Goal: Task Accomplishment & Management: Complete application form

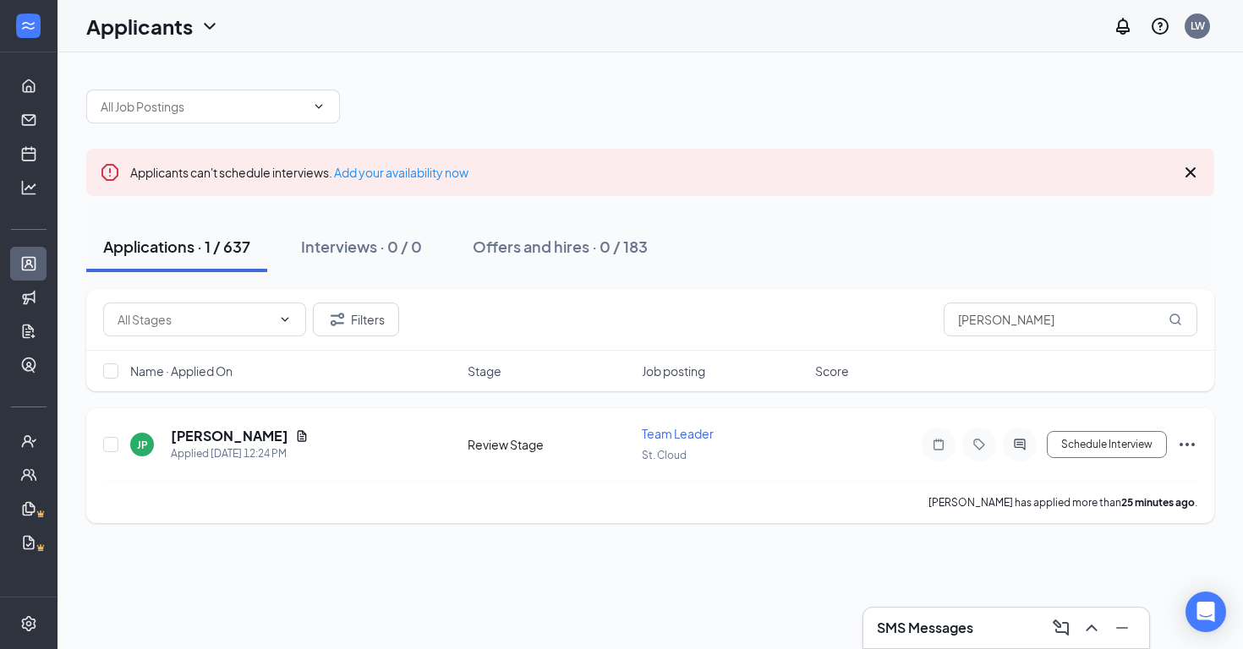
type input "[PERSON_NAME]"
click at [1186, 446] on icon "Ellipses" at bounding box center [1187, 445] width 20 height 20
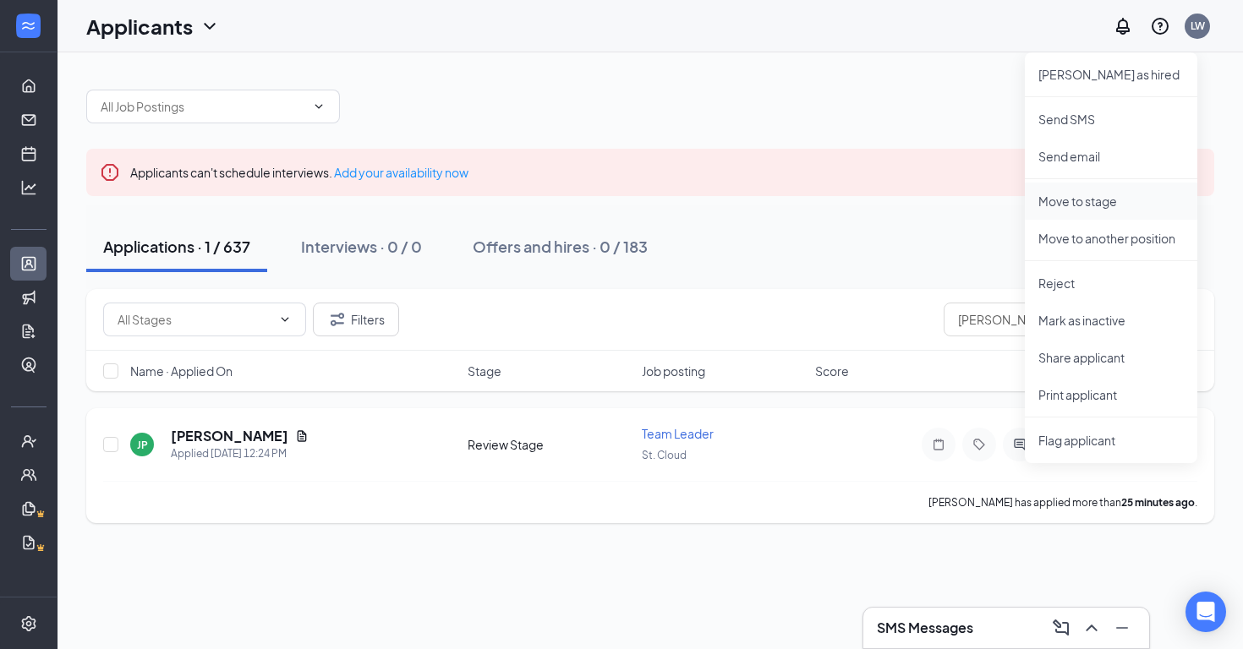
click at [1055, 200] on p "Move to stage" at bounding box center [1110, 201] width 145 height 17
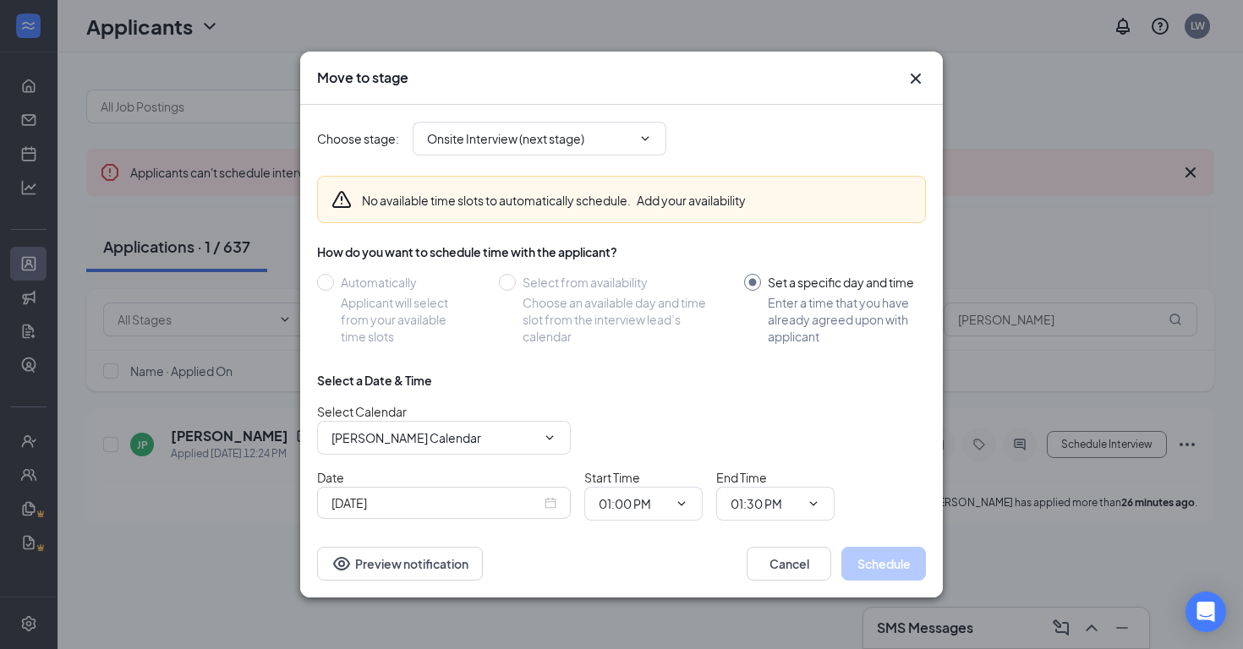
click at [647, 274] on div "Select from availability" at bounding box center [616, 282] width 188 height 17
click at [615, 132] on input "Onsite Interview (next stage)" at bounding box center [529, 138] width 205 height 19
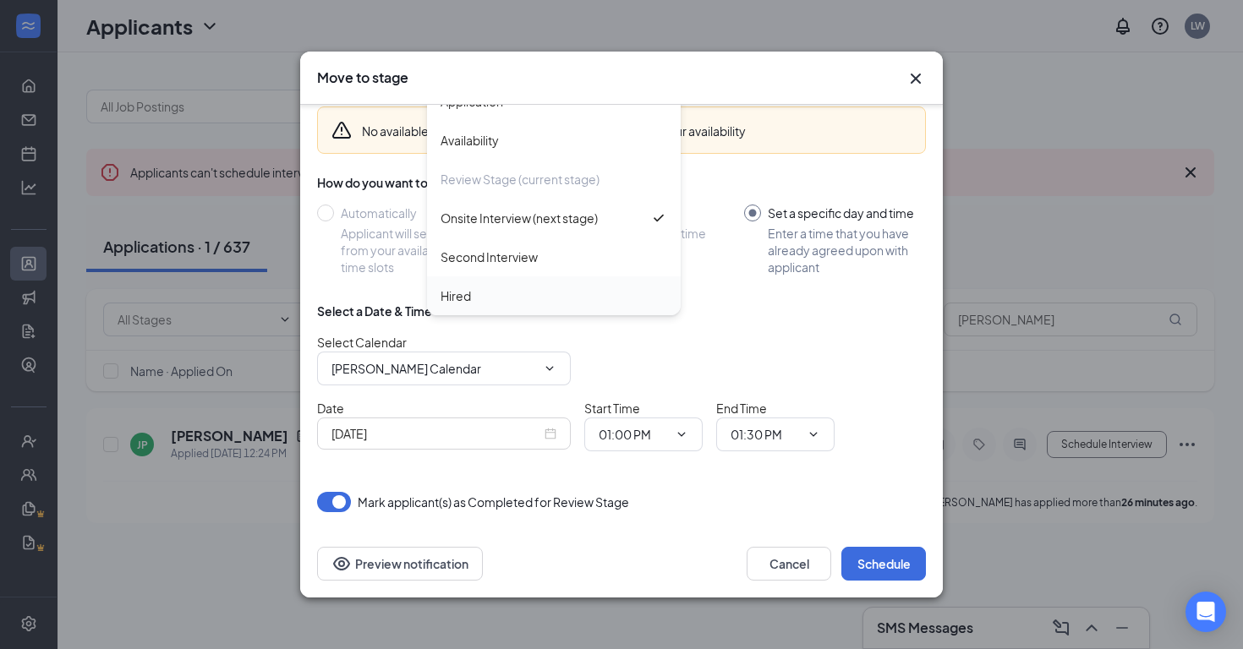
scroll to position [69, 0]
click at [550, 304] on div "Hired" at bounding box center [553, 296] width 227 height 19
type input "Hired"
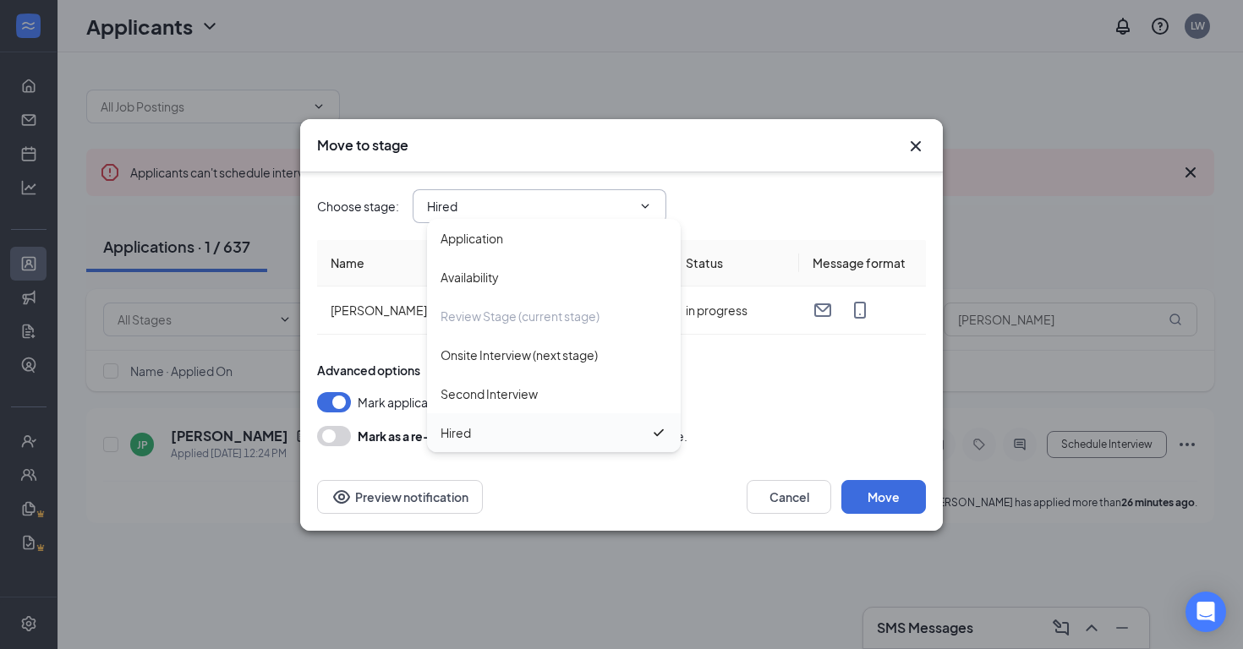
scroll to position [0, 0]
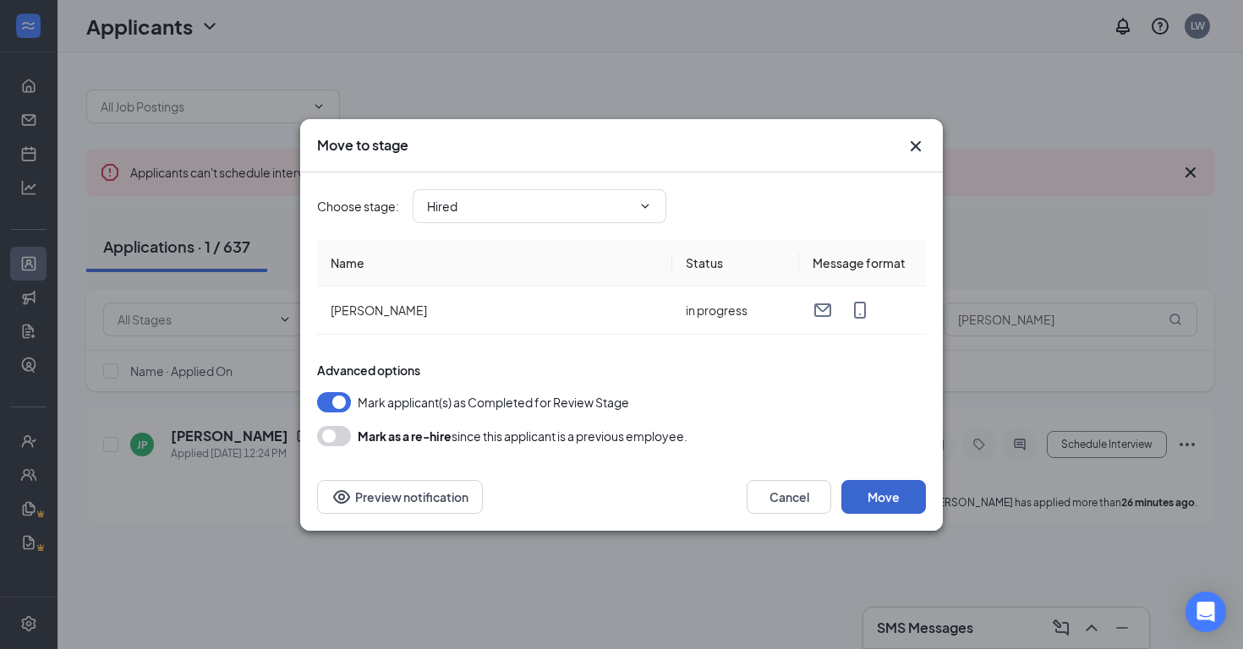
click at [903, 497] on button "Move" at bounding box center [883, 497] width 85 height 34
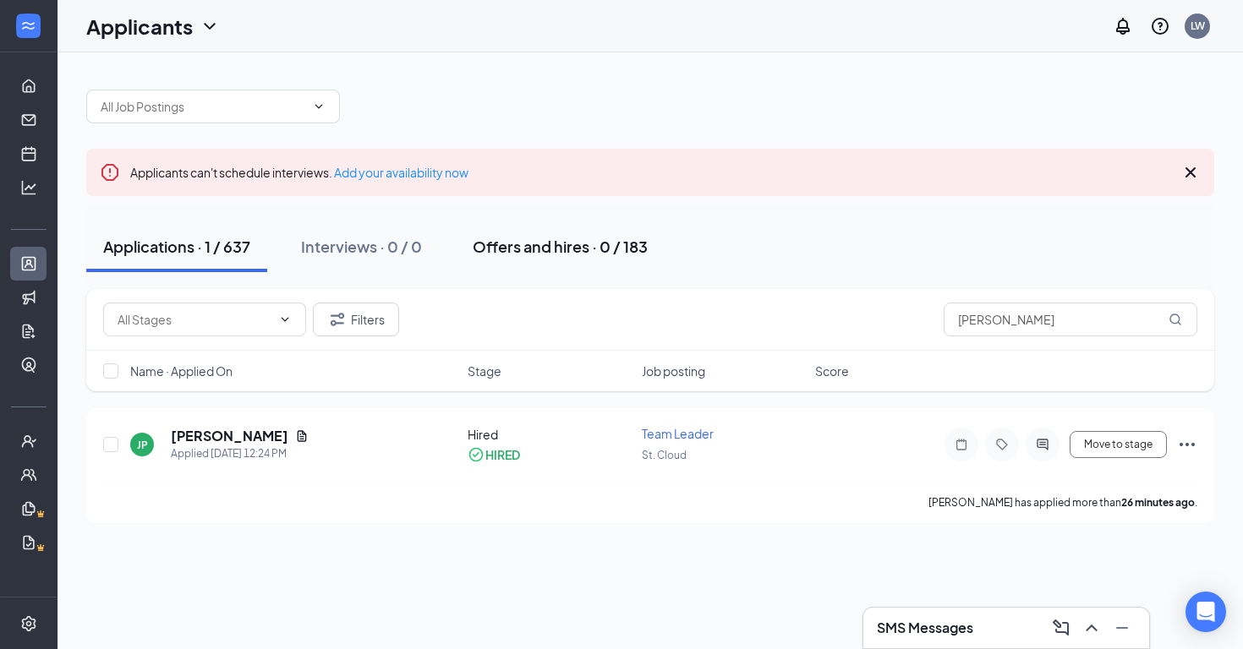
click at [530, 251] on div "Offers and hires · 0 / 183" at bounding box center [560, 246] width 175 height 21
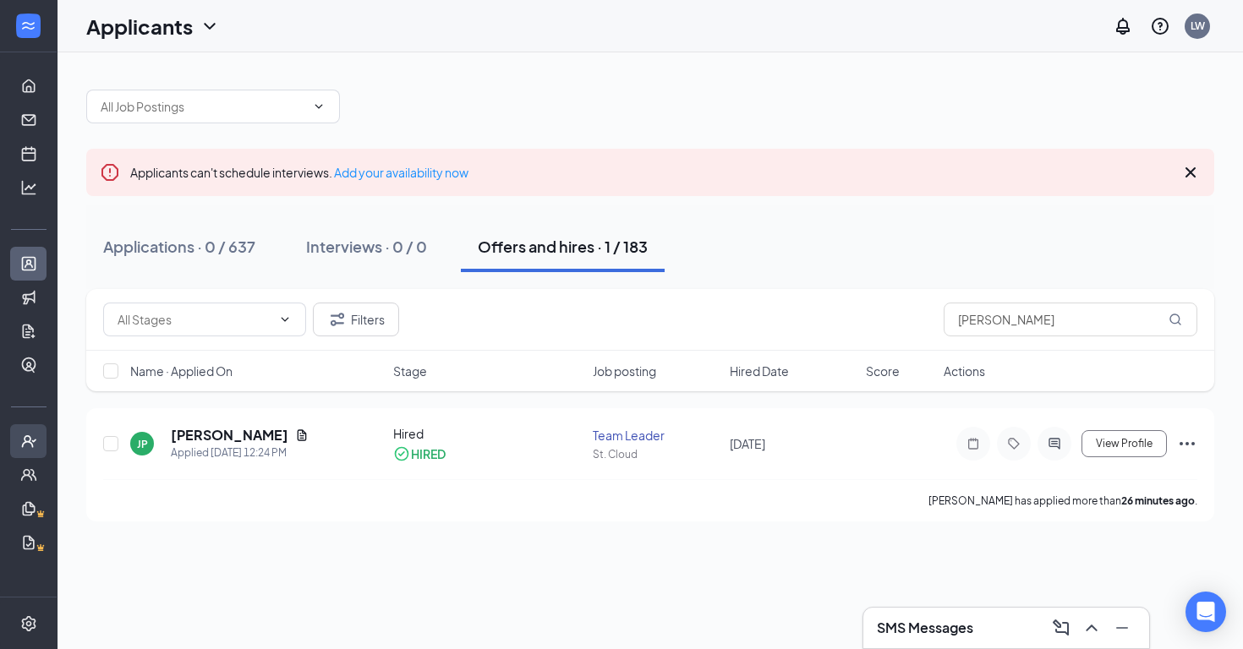
click at [32, 435] on icon "UserCheck" at bounding box center [28, 441] width 17 height 17
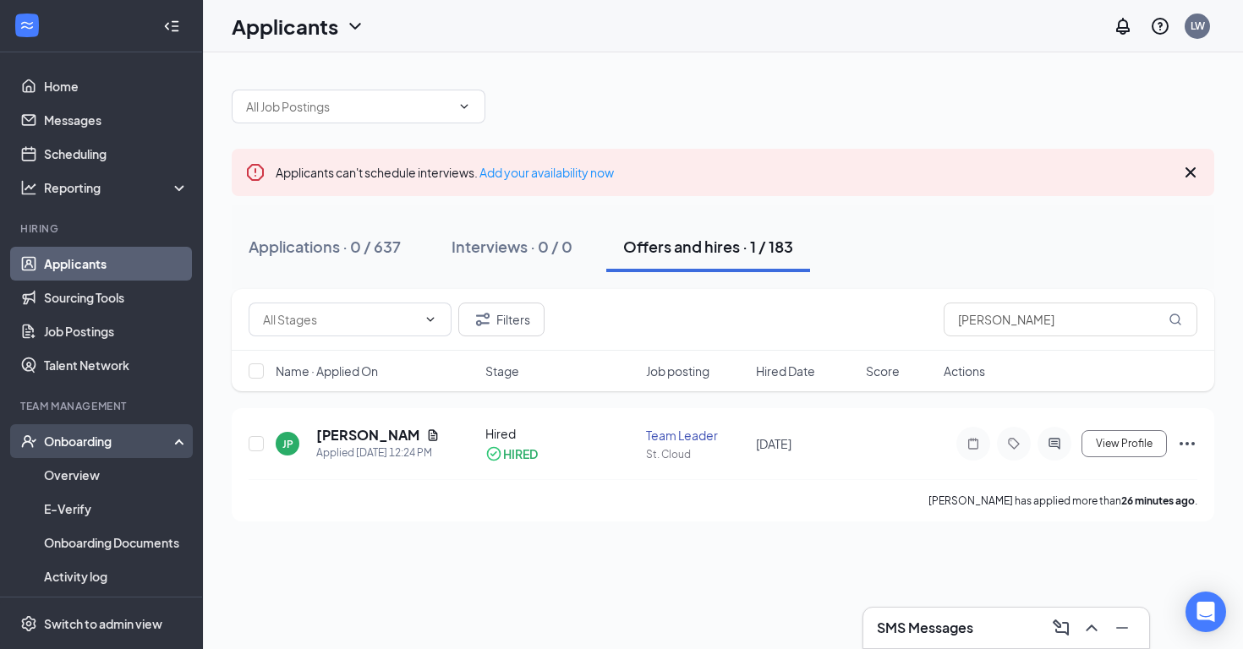
click at [101, 439] on div "Onboarding" at bounding box center [109, 441] width 130 height 17
click at [102, 473] on link "Overview" at bounding box center [116, 475] width 145 height 34
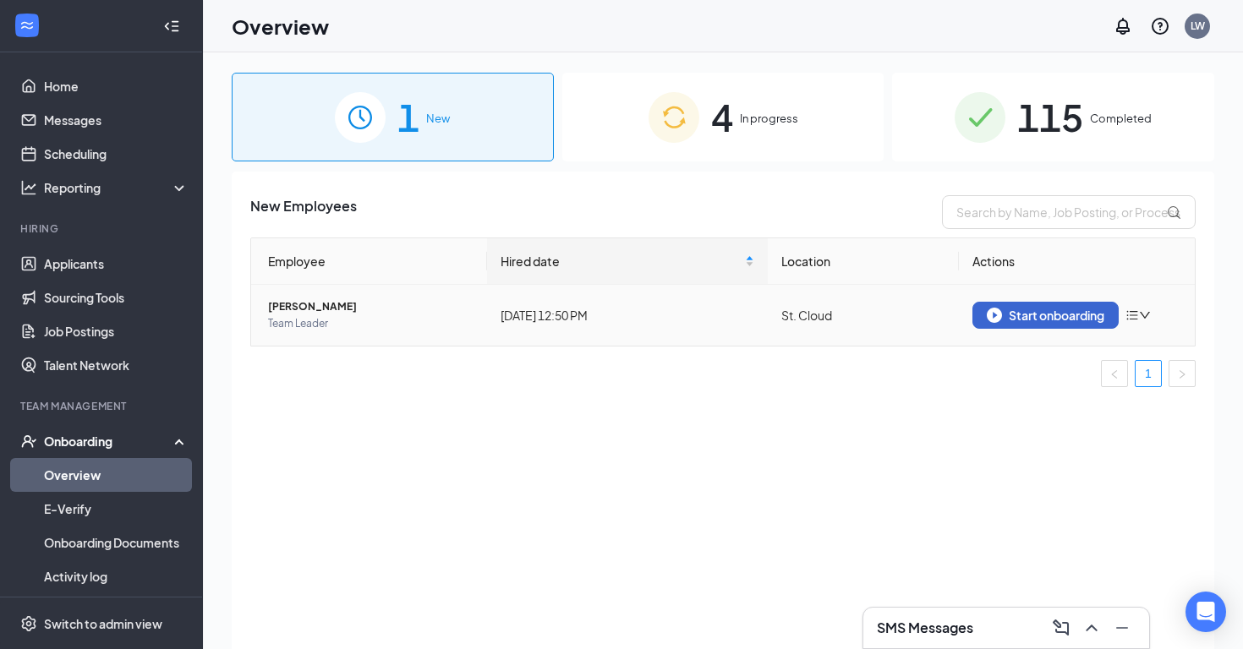
click at [996, 315] on img "button" at bounding box center [994, 315] width 15 height 15
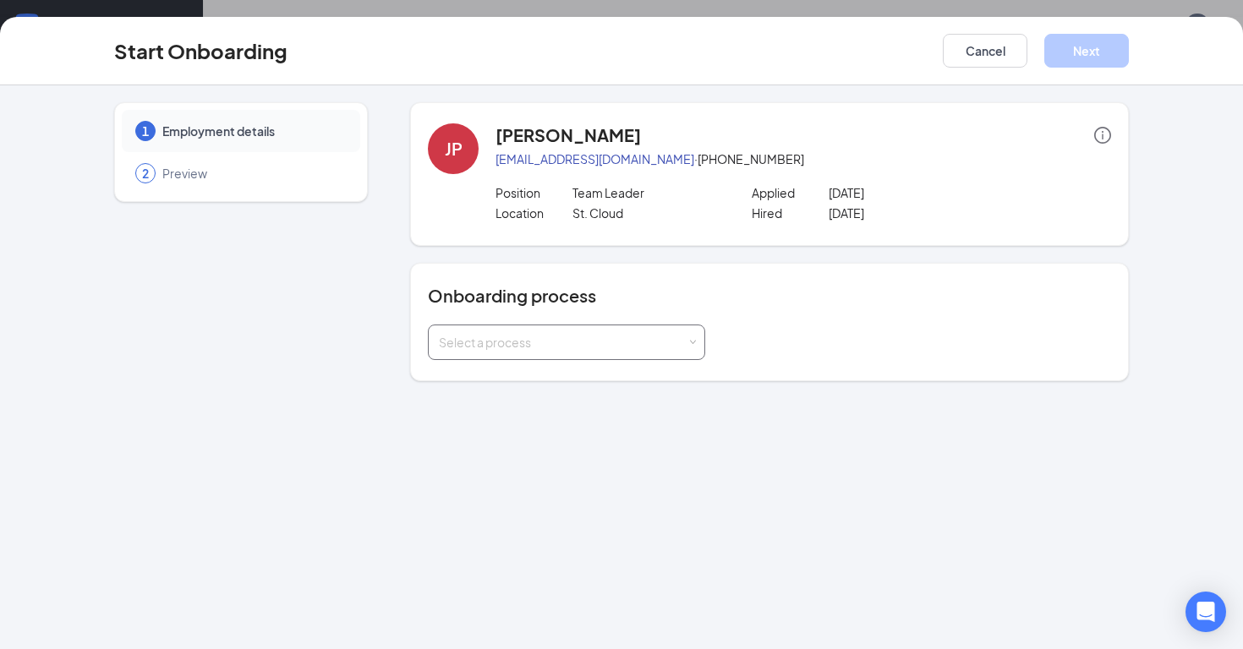
click at [544, 339] on div "Select a process" at bounding box center [563, 342] width 248 height 17
click at [535, 379] on li "Onboarding" at bounding box center [566, 379] width 277 height 30
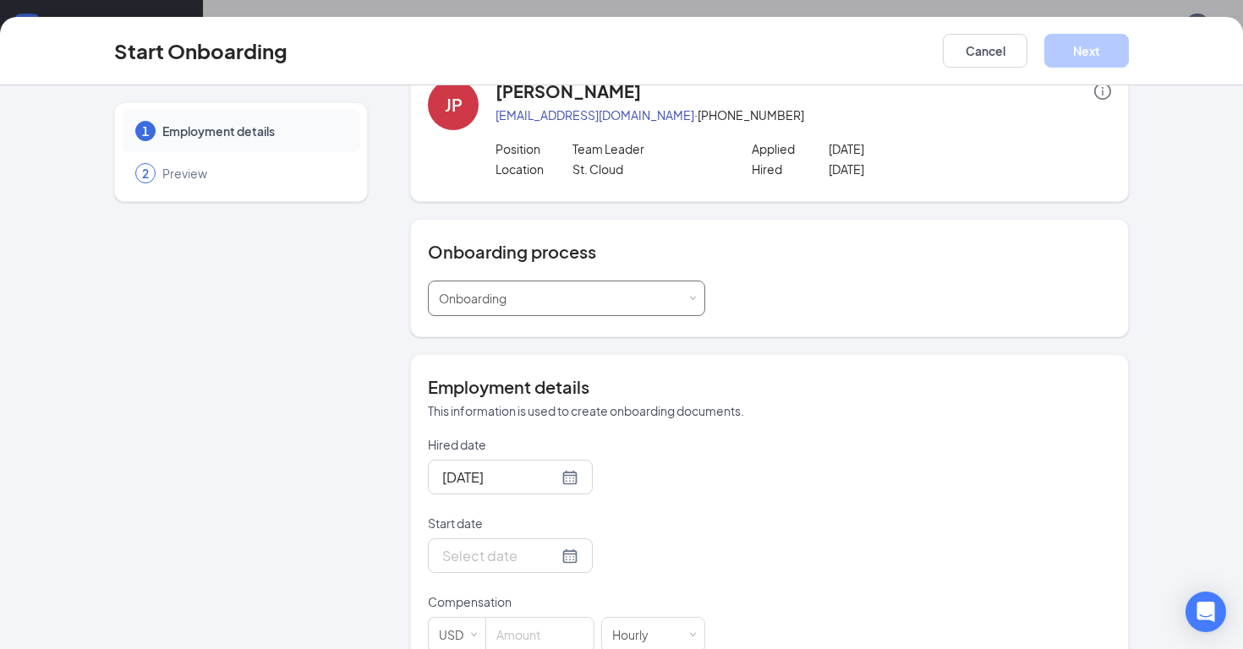
scroll to position [48, 0]
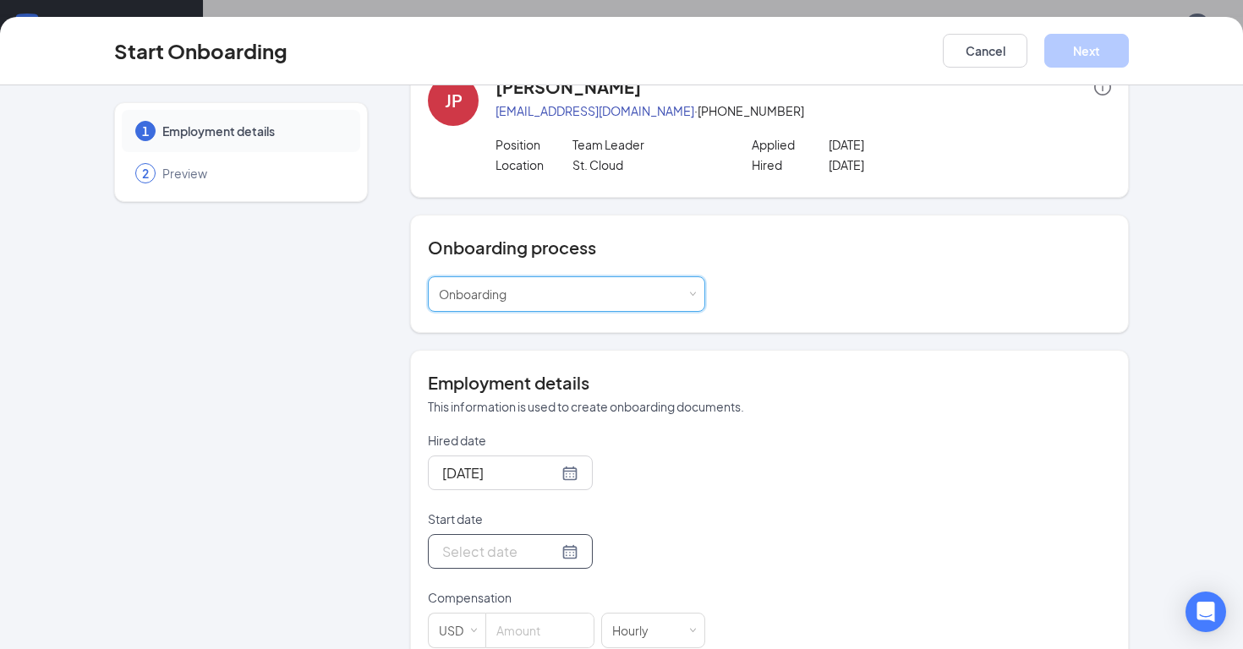
click at [566, 544] on div at bounding box center [510, 551] width 136 height 21
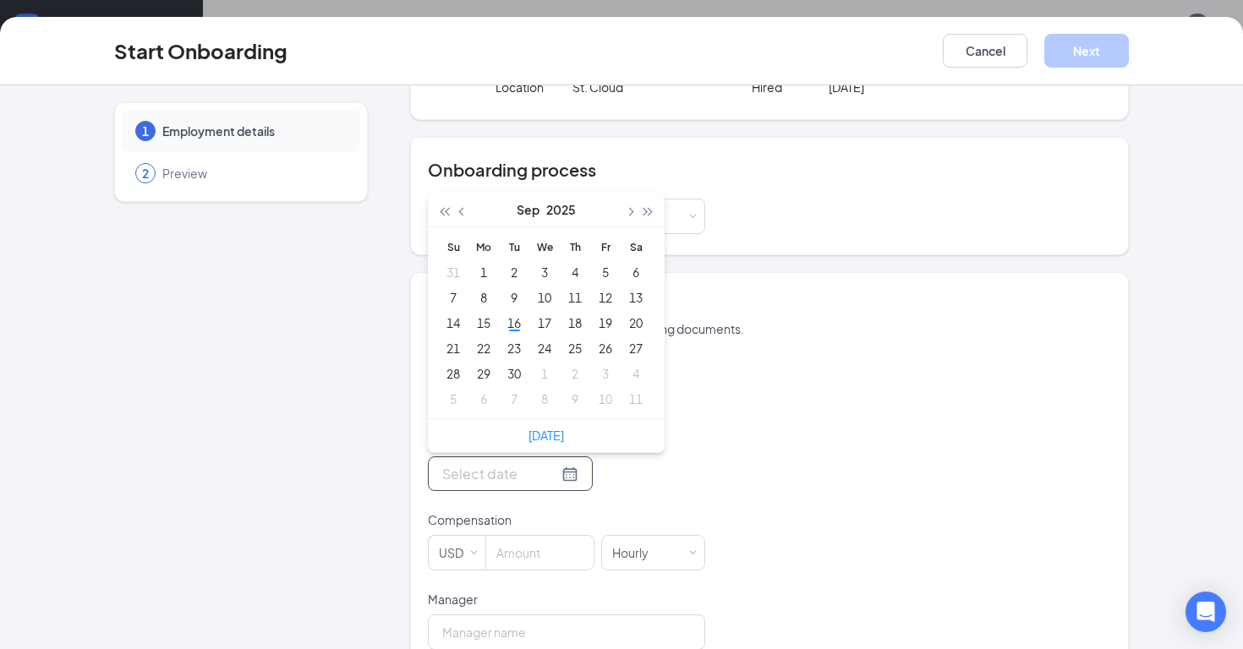
scroll to position [124, 0]
type input "[DATE]"
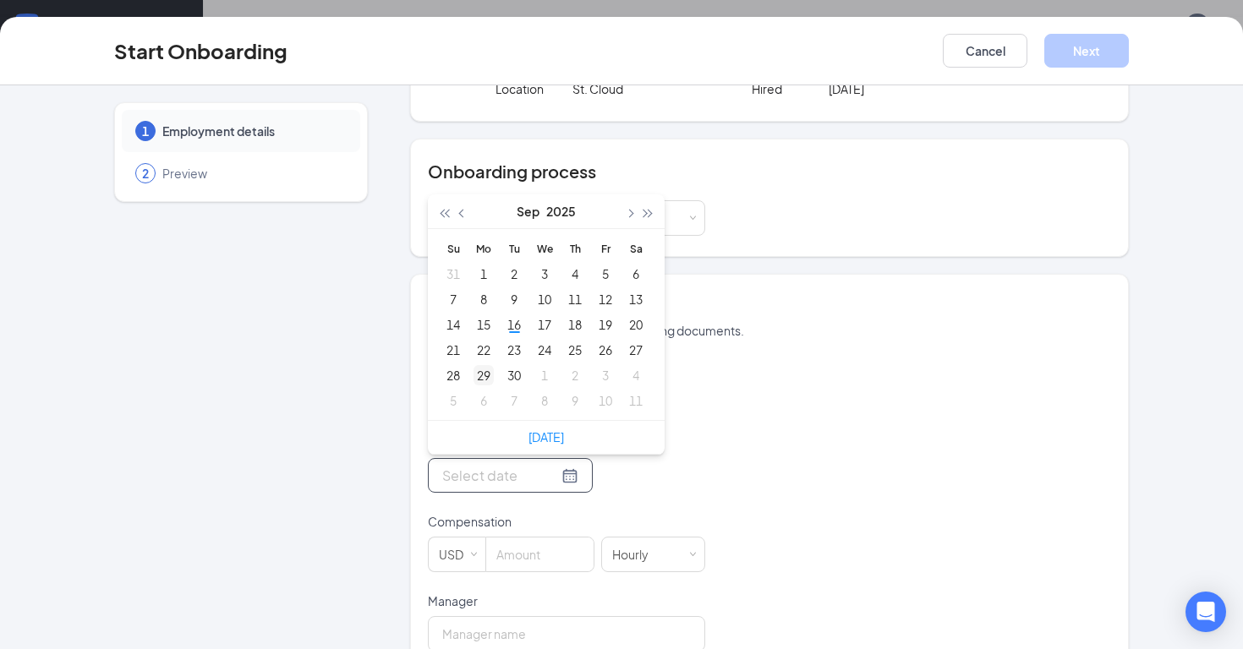
type input "[DATE]"
click at [516, 371] on div "30" at bounding box center [514, 375] width 20 height 20
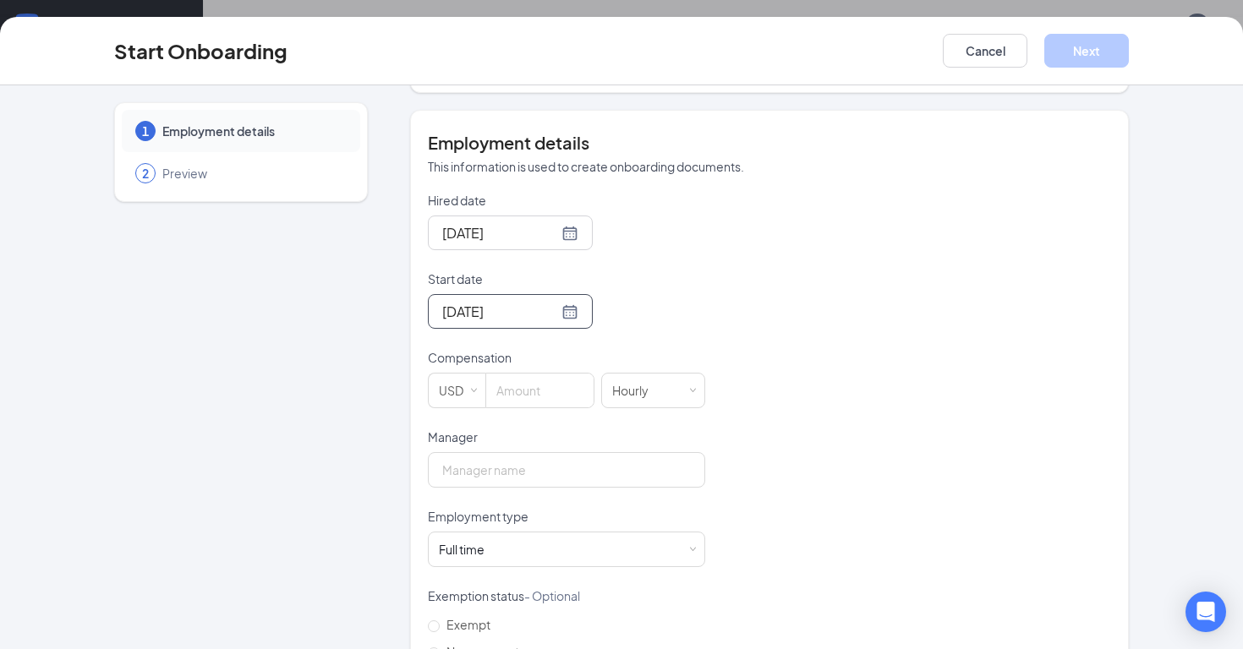
scroll to position [0, 0]
